Goal: Task Accomplishment & Management: Use online tool/utility

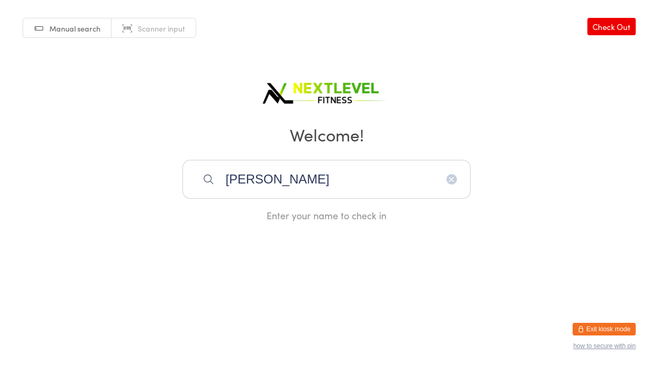
type input "[PERSON_NAME]"
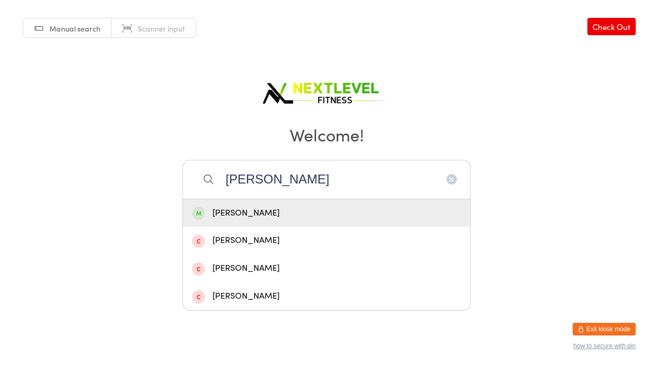
click at [264, 212] on div "[PERSON_NAME]" at bounding box center [326, 213] width 269 height 14
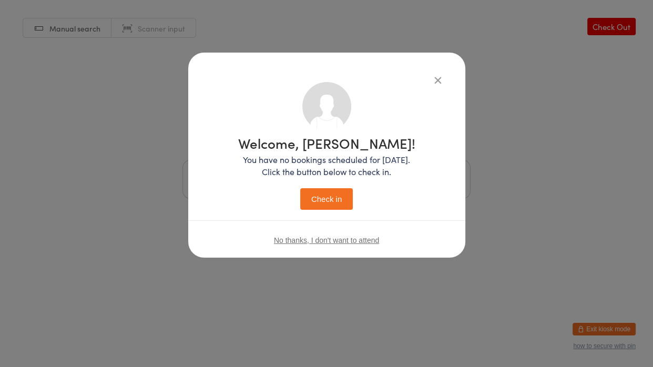
click at [308, 208] on button "Check in" at bounding box center [326, 199] width 53 height 22
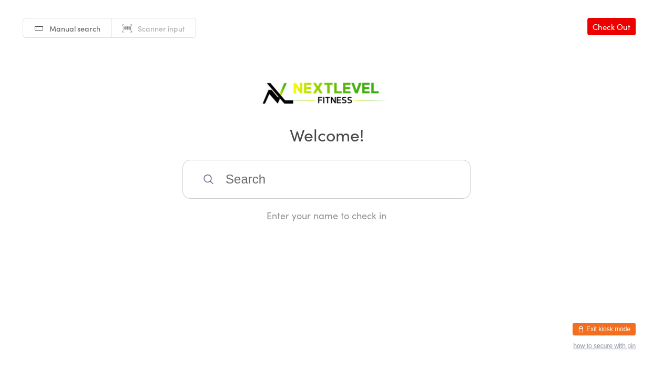
click at [271, 182] on input "search" at bounding box center [326, 179] width 288 height 39
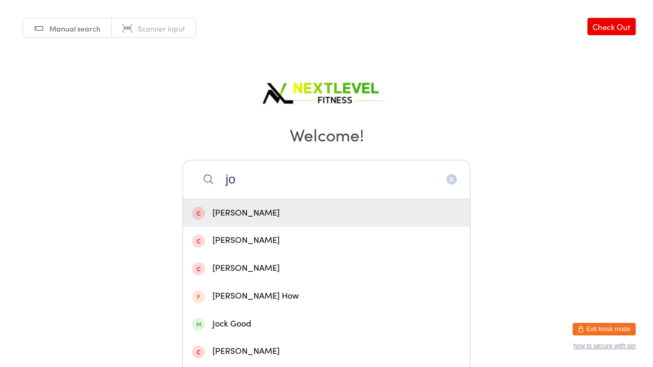
type input "[PERSON_NAME]"
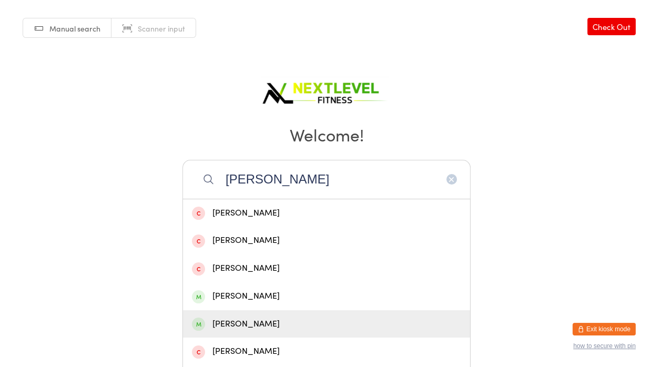
click at [256, 326] on div "[PERSON_NAME]" at bounding box center [326, 324] width 269 height 14
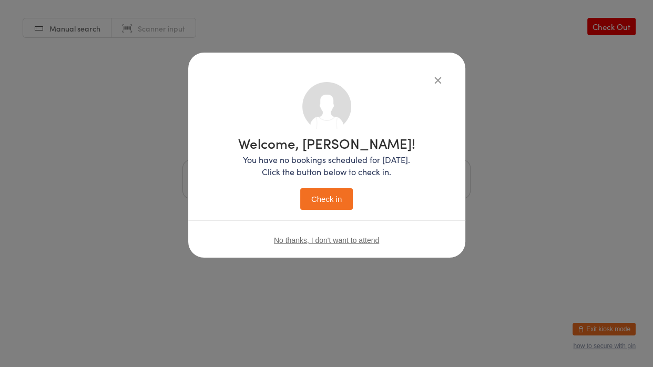
click at [333, 205] on button "Check in" at bounding box center [326, 199] width 53 height 22
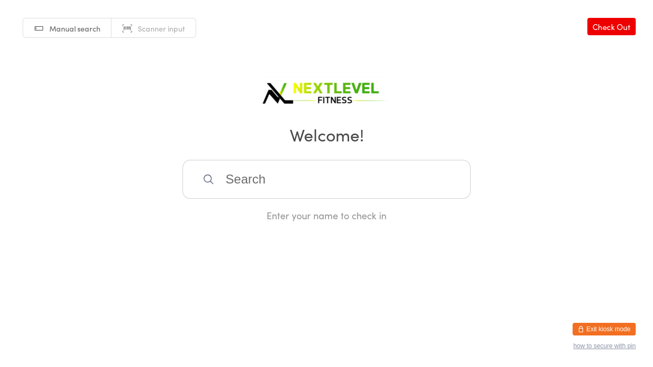
click at [417, 268] on html "You have now entered Kiosk Mode. Members will be able to check themselves in us…" at bounding box center [326, 183] width 653 height 367
click at [410, 187] on input "search" at bounding box center [326, 179] width 288 height 39
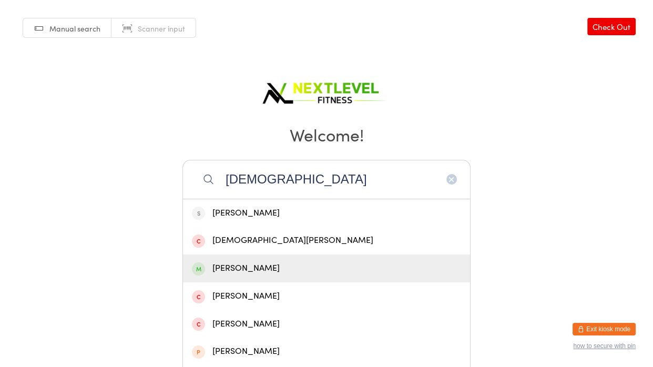
type input "[DEMOGRAPHIC_DATA]"
click at [259, 266] on div "[PERSON_NAME]" at bounding box center [326, 268] width 269 height 14
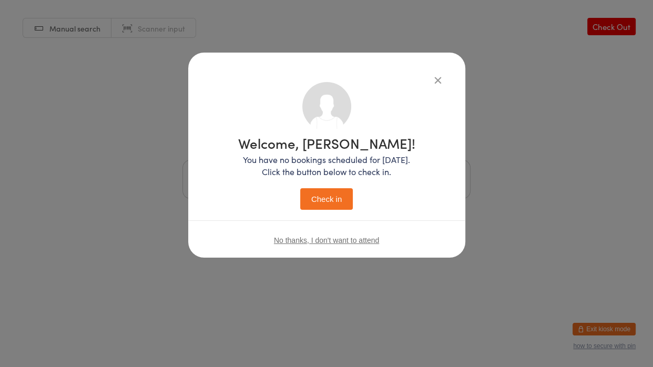
click at [317, 200] on button "Check in" at bounding box center [326, 199] width 53 height 22
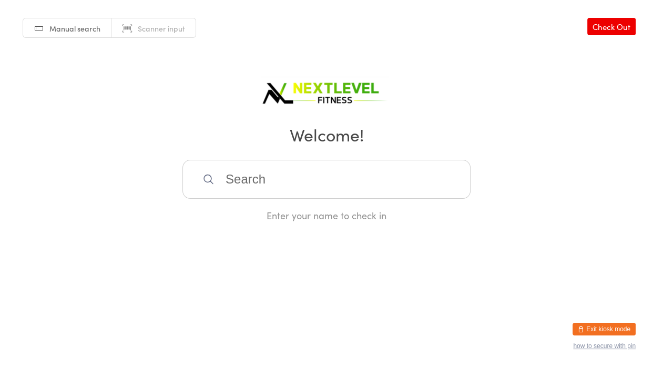
click at [223, 179] on input "search" at bounding box center [326, 179] width 288 height 39
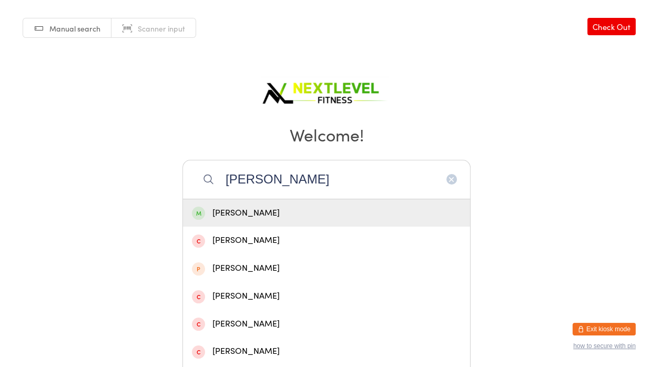
type input "[PERSON_NAME]"
click at [235, 211] on div "[PERSON_NAME]" at bounding box center [326, 213] width 269 height 14
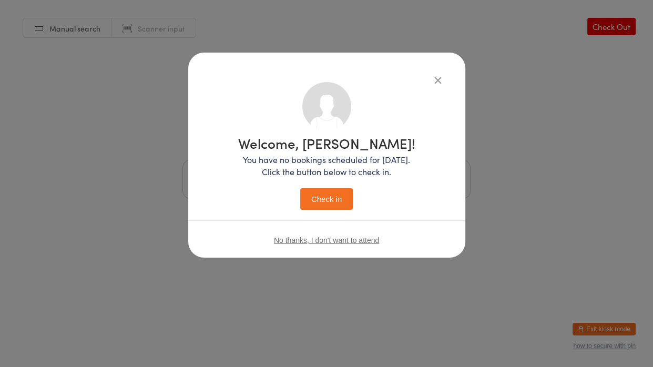
click at [324, 196] on button "Check in" at bounding box center [326, 199] width 53 height 22
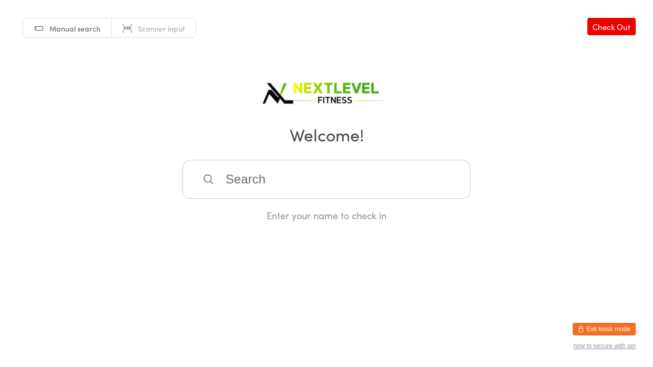
click at [391, 199] on div "Enter your name to check in" at bounding box center [326, 191] width 288 height 62
click at [396, 187] on input "search" at bounding box center [326, 179] width 288 height 39
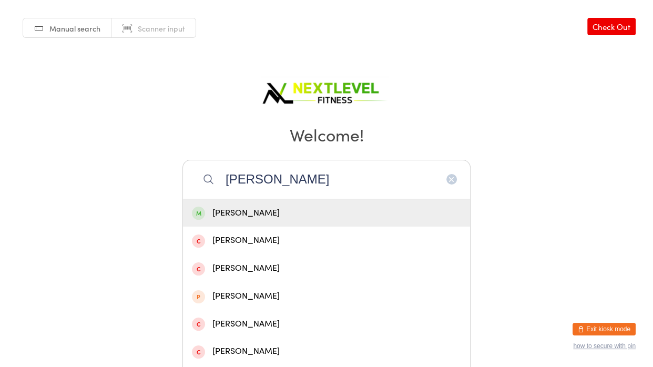
type input "[PERSON_NAME]"
click at [341, 213] on div "[PERSON_NAME]" at bounding box center [326, 213] width 269 height 14
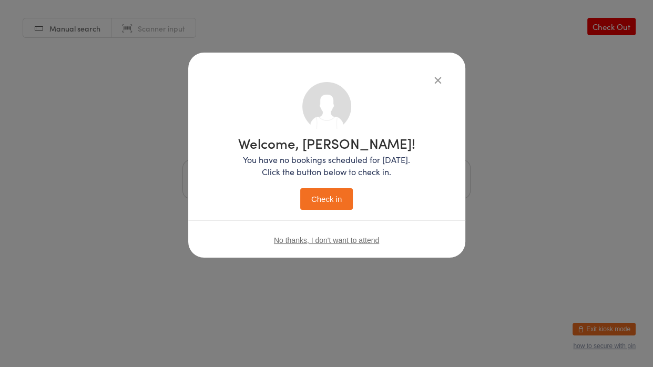
click at [336, 207] on button "Check in" at bounding box center [326, 199] width 53 height 22
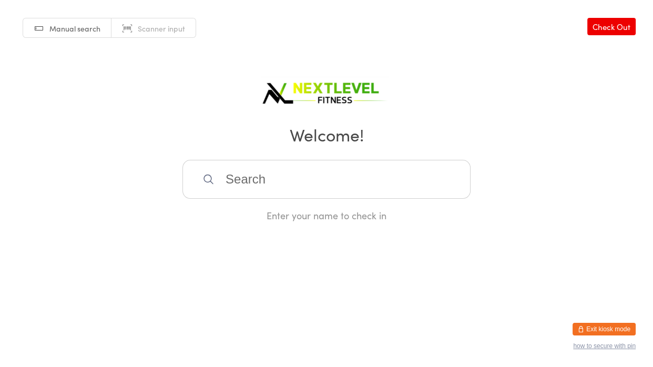
click at [304, 184] on input "search" at bounding box center [326, 179] width 288 height 39
type input "[PERSON_NAME]"
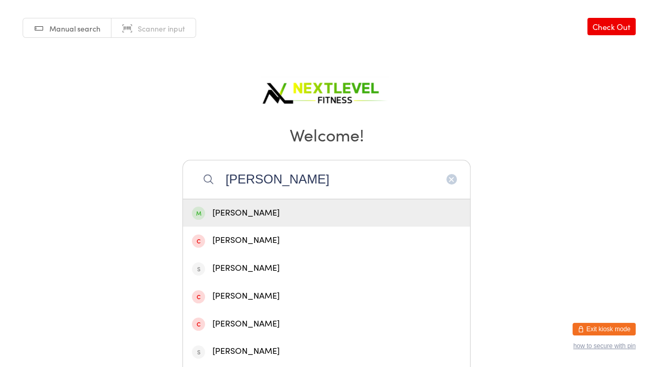
click at [252, 207] on div "[PERSON_NAME]" at bounding box center [326, 213] width 269 height 14
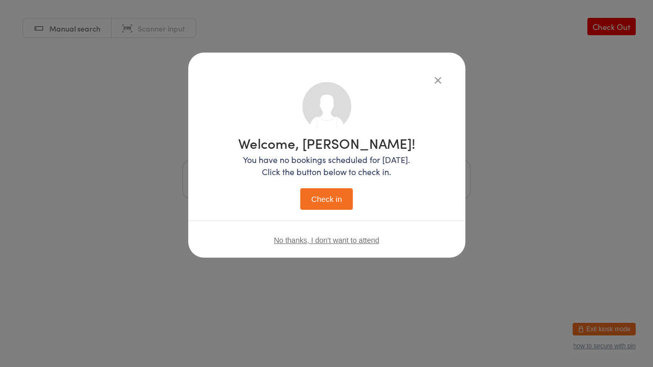
click at [338, 203] on button "Check in" at bounding box center [326, 199] width 53 height 22
